Goal: Complete application form

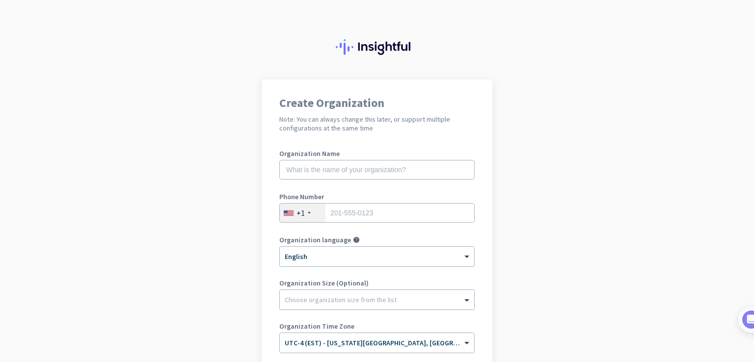
scroll to position [142, 0]
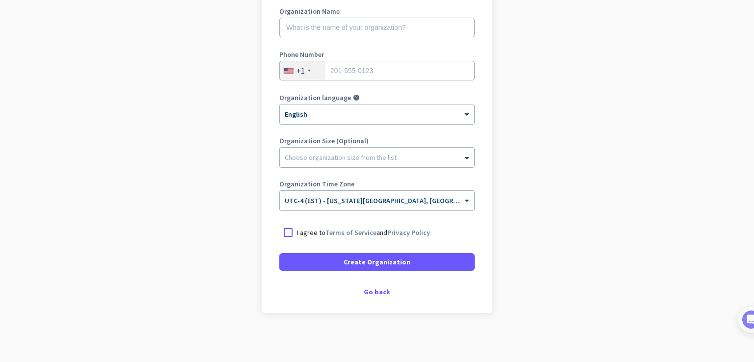
click at [373, 291] on div "Go back" at bounding box center [376, 292] width 195 height 7
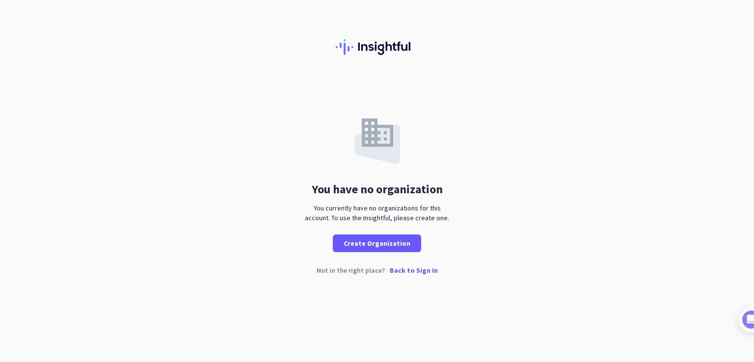
click at [406, 269] on p "Back to Sign In" at bounding box center [414, 270] width 48 height 7
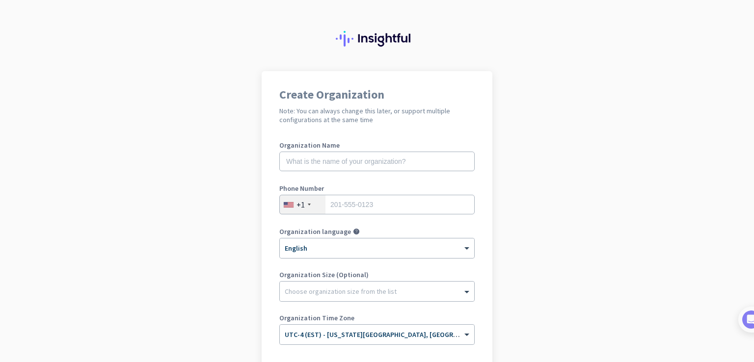
scroll to position [8, 0]
click at [312, 163] on input "text" at bounding box center [376, 162] width 195 height 20
click at [310, 202] on div "+1" at bounding box center [303, 205] width 46 height 19
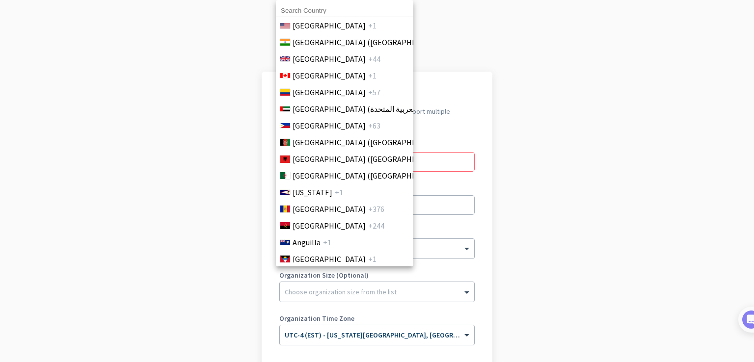
click at [186, 226] on div at bounding box center [377, 181] width 754 height 362
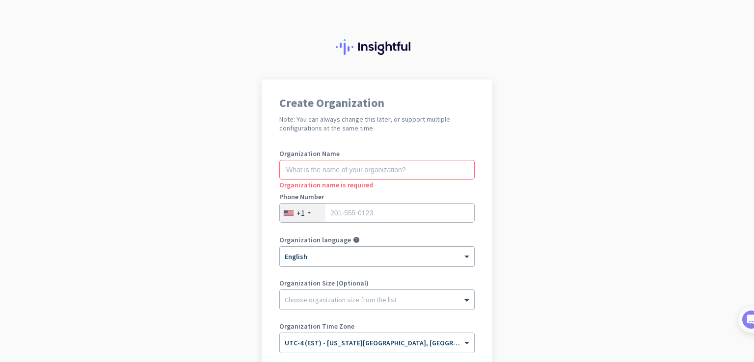
scroll to position [142, 0]
